Goal: Task Accomplishment & Management: Manage account settings

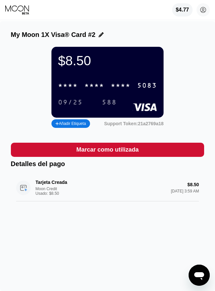
drag, startPoint x: 65, startPoint y: 87, endPoint x: 1, endPoint y: 105, distance: 65.7
click at [65, 87] on div "* * * *" at bounding box center [68, 86] width 20 height 8
click at [53, 223] on div "My Moon 1X Visa® Card #2 $8.50 [CREDIT_CARD_NUMBER] 09/25 588 Añadir Etiqueta S…" at bounding box center [107, 156] width 215 height 270
click at [184, 13] on div "$4.77" at bounding box center [183, 10] width 14 height 6
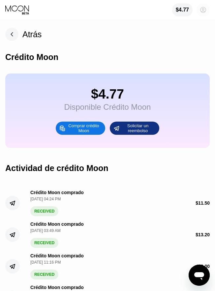
click at [203, 12] on icon at bounding box center [204, 10] width 4 height 4
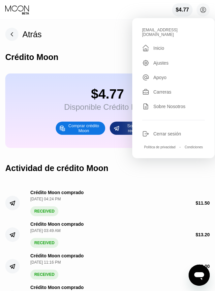
click at [151, 47] on div "" at bounding box center [147, 48] width 11 height 8
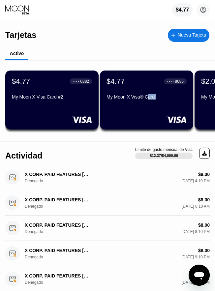
drag, startPoint x: 149, startPoint y: 99, endPoint x: 115, endPoint y: 137, distance: 50.9
click at [115, 137] on div "$4.77 ● ● ● ● 6882 My Moon X Visa Card #2 $4.77 ● ● ● ● 8685 My Moon X Visa® Ca…" at bounding box center [110, 99] width 210 height 79
click at [116, 137] on div "$4.77 ● ● ● ● 6882 My Moon X Visa Card #2 $4.77 ● ● ● ● 8685 My Moon X Visa® Ca…" at bounding box center [110, 99] width 210 height 79
click at [122, 43] on div "Tarjetas Nueva Tarjeta" at bounding box center [107, 32] width 204 height 23
